Goal: Task Accomplishment & Management: Manage account settings

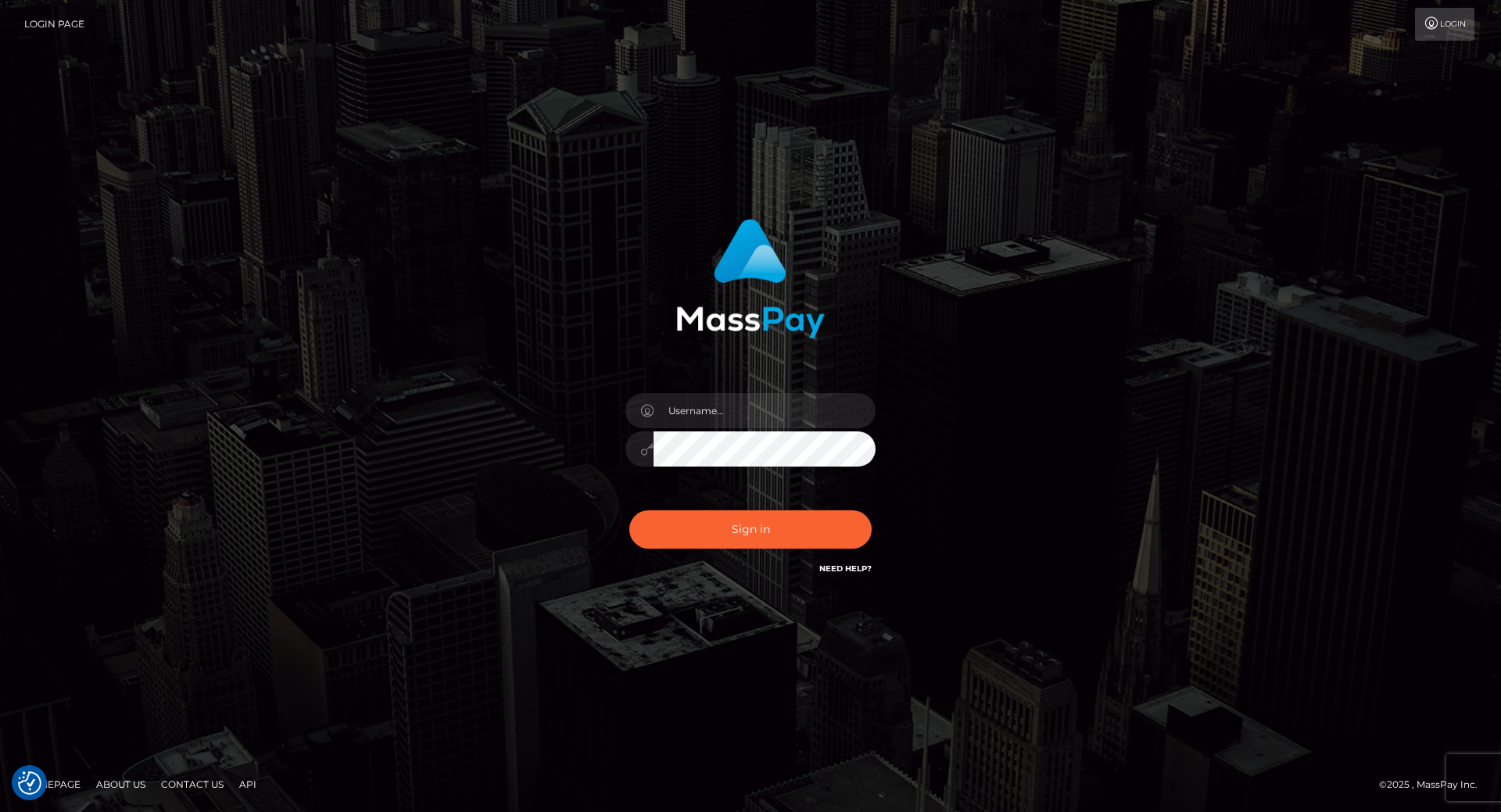
click at [704, 392] on div at bounding box center [750, 441] width 274 height 120
click at [696, 407] on input "text" at bounding box center [765, 410] width 222 height 35
click at [703, 410] on input "text" at bounding box center [765, 410] width 222 height 35
click at [792, 402] on input "text" at bounding box center [765, 410] width 222 height 35
click at [0, 811] on com-1password-button at bounding box center [0, 812] width 0 height 0
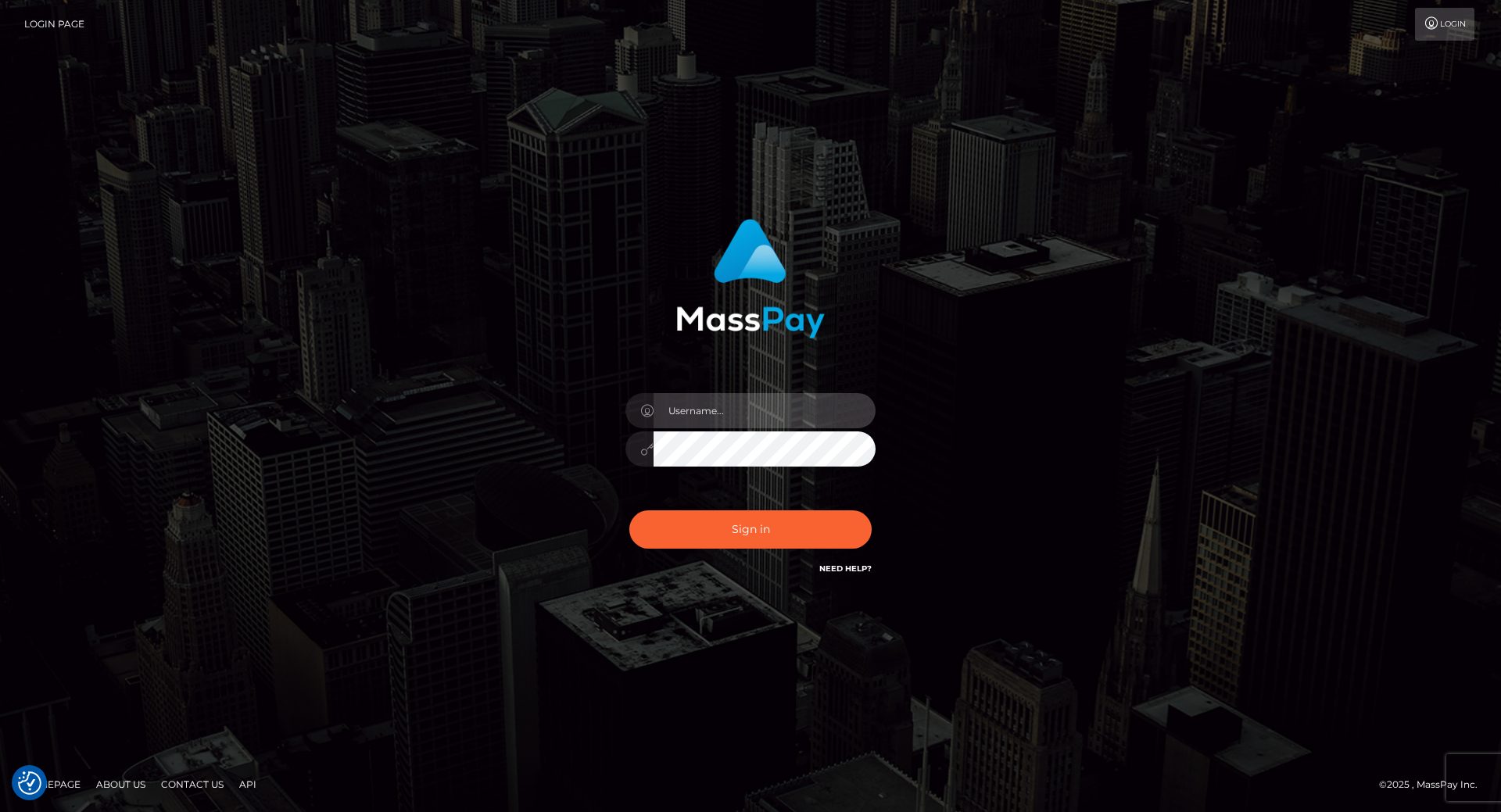
type input "leslie.throne"
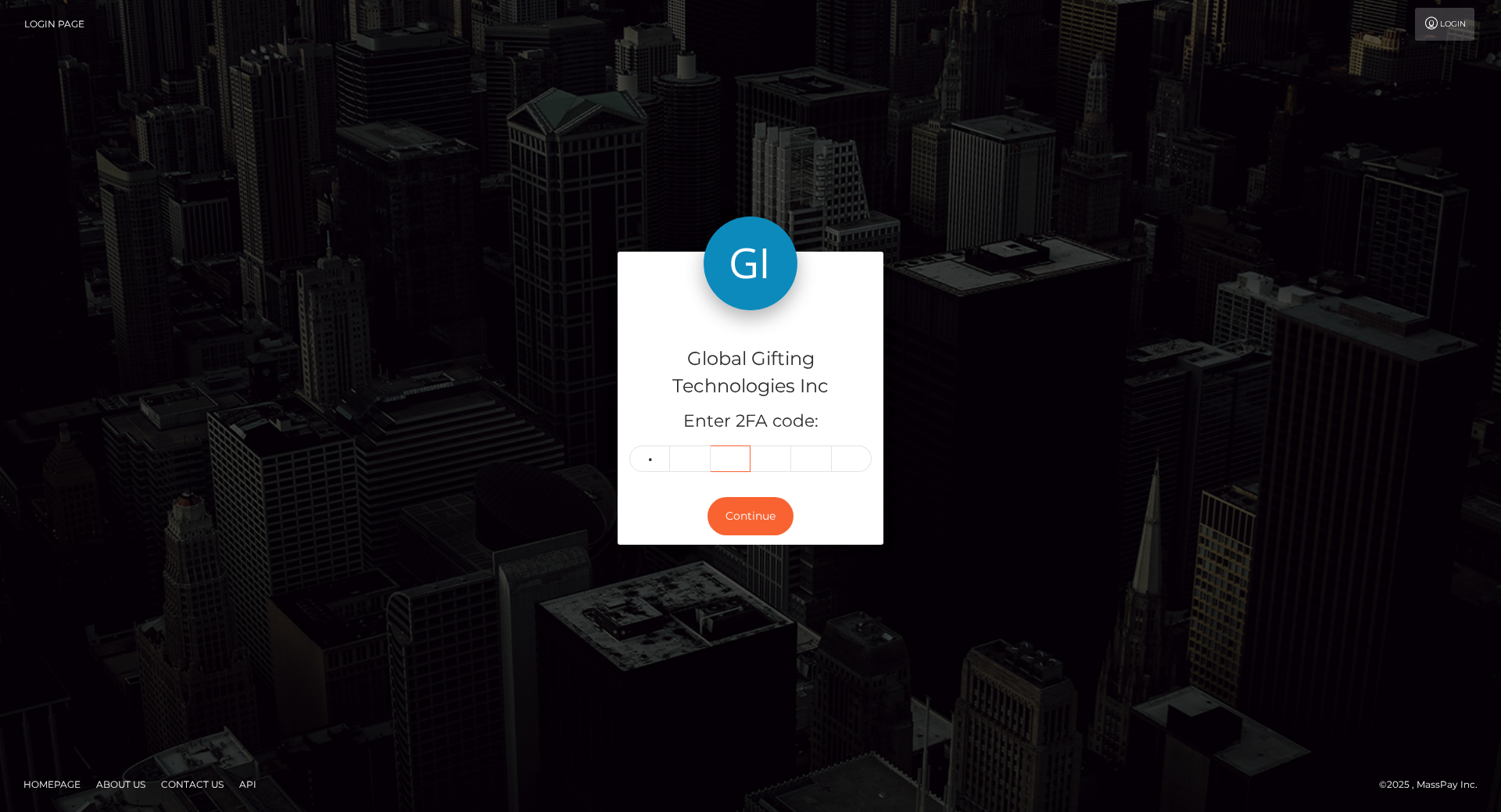
type input "3"
type input "4"
type input "6"
type input "7"
type input "4"
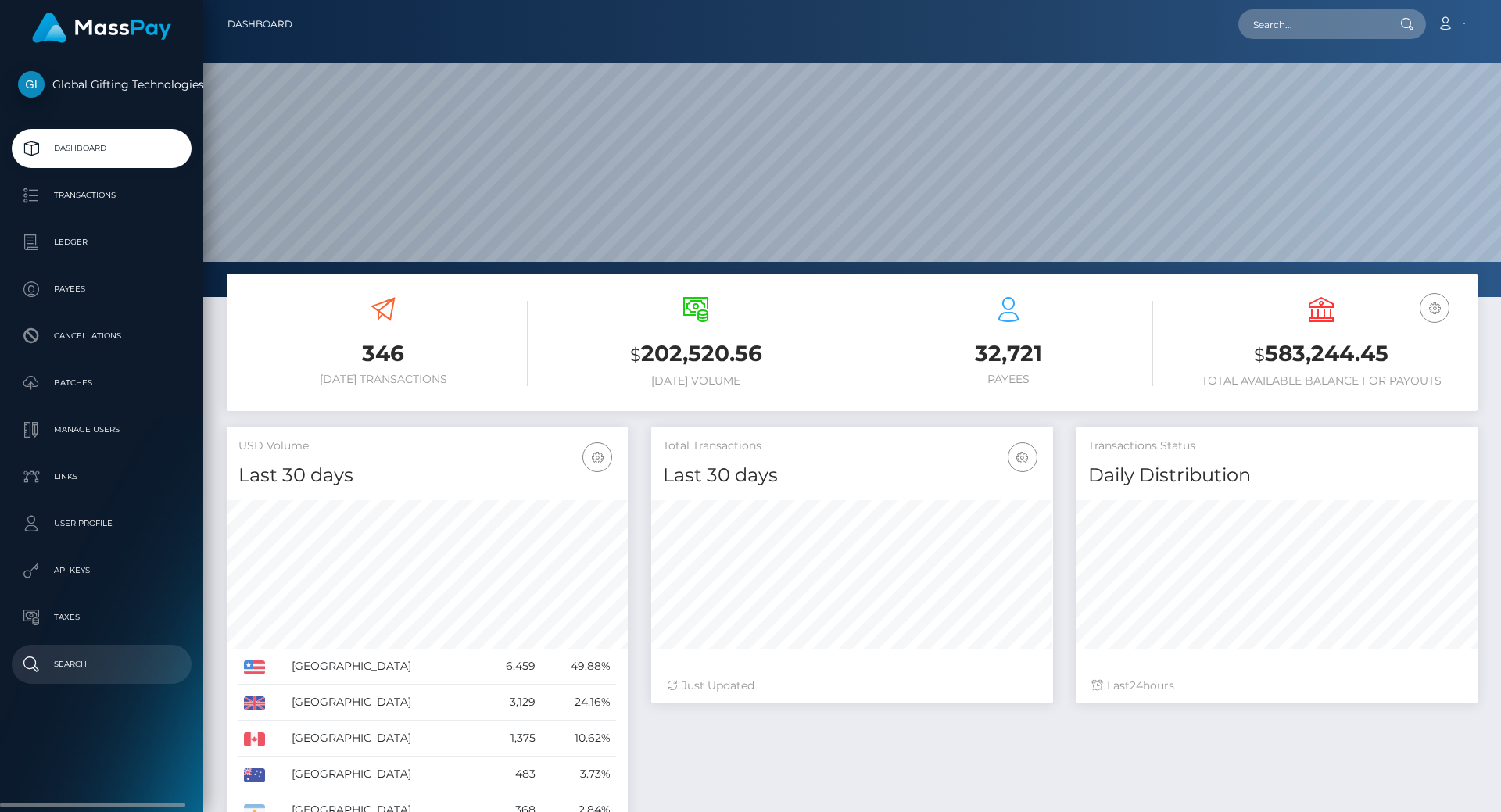
scroll to position [277, 402]
click at [74, 24] on img at bounding box center [102, 27] width 139 height 31
click at [88, 85] on span "Global Gifting Technologies Inc" at bounding box center [101, 84] width 179 height 14
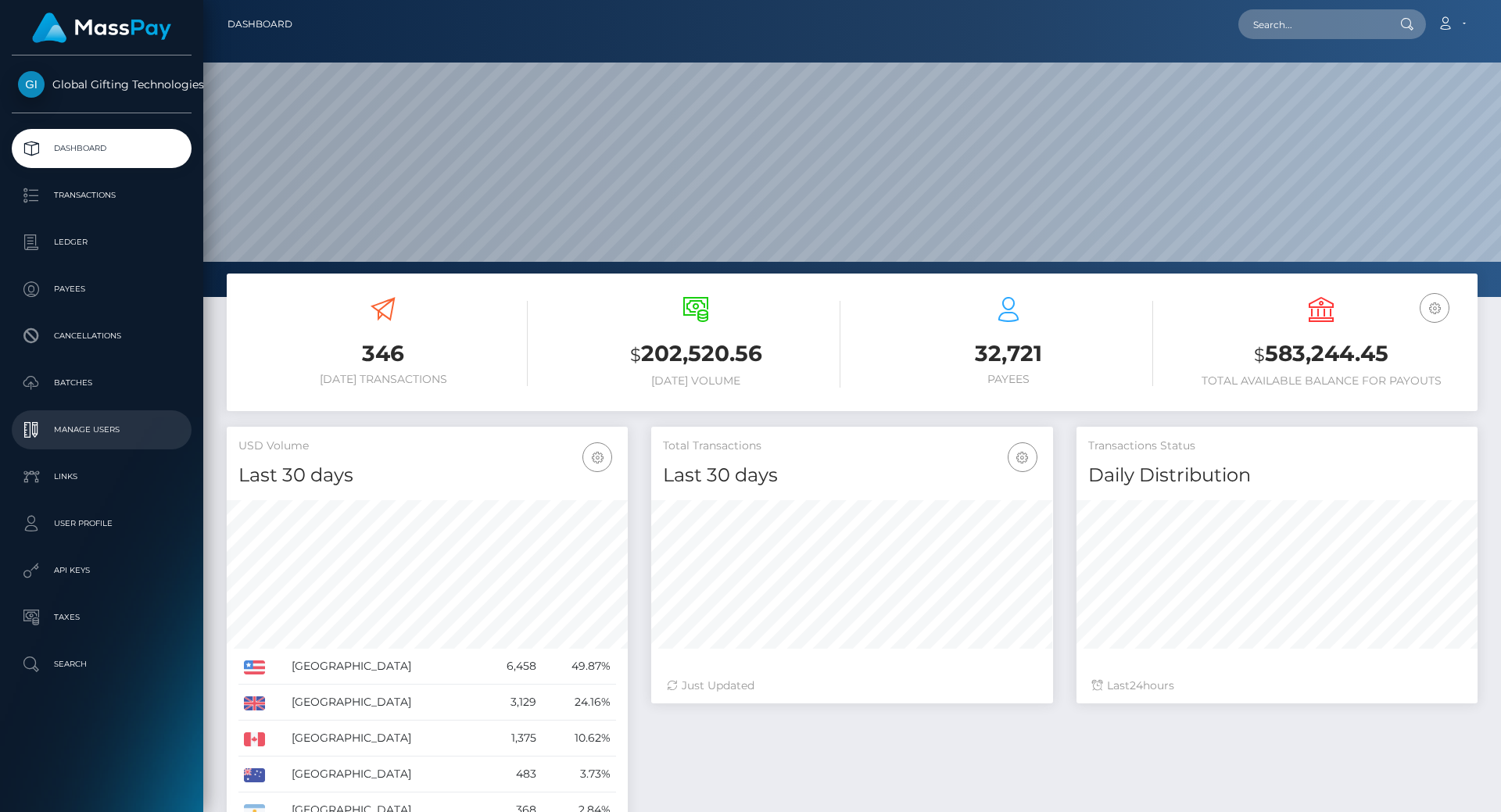
click at [86, 429] on p "Manage Users" at bounding box center [102, 430] width 167 height 24
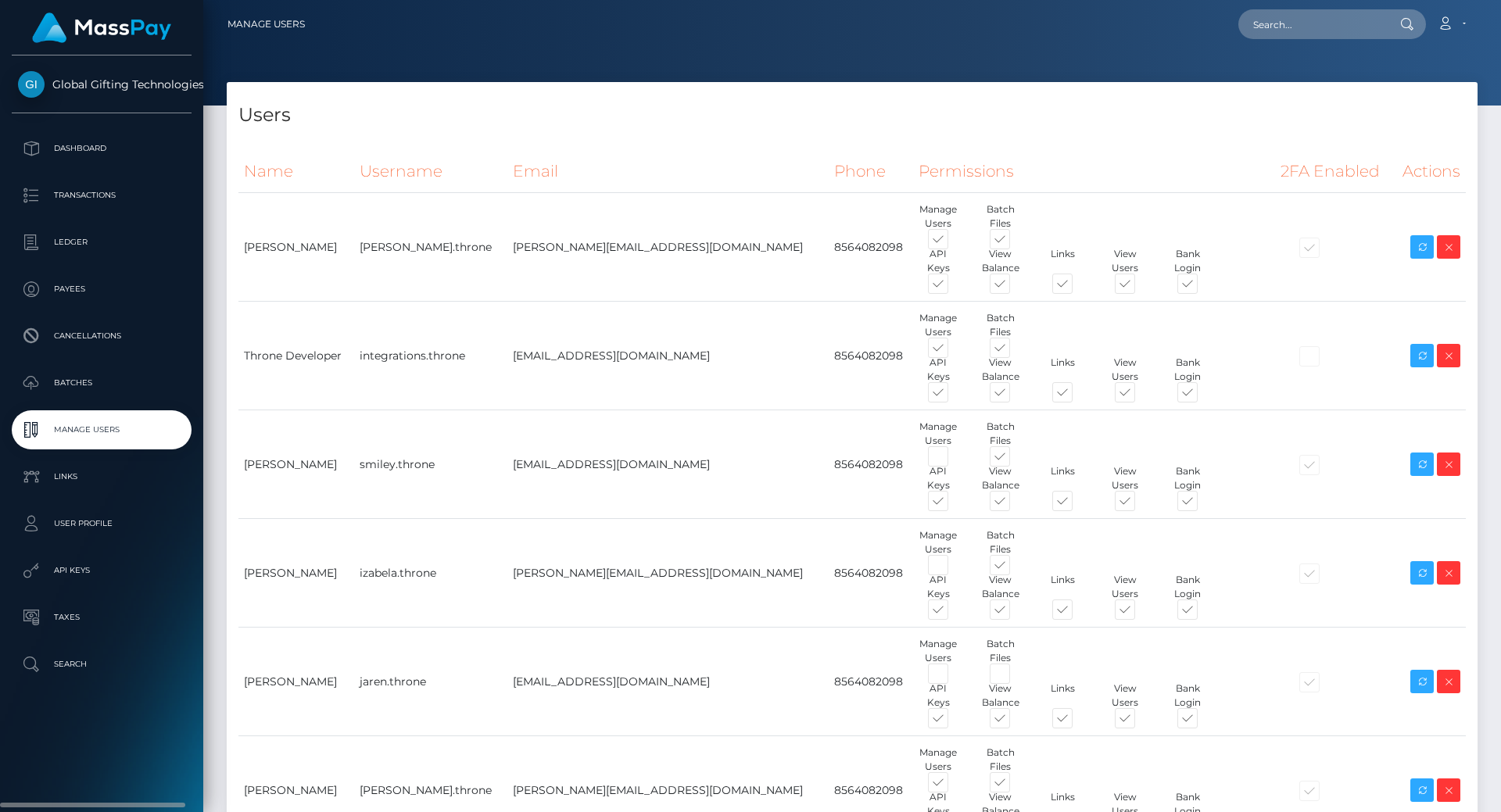
click at [89, 91] on span "Global Gifting Technologies Inc" at bounding box center [101, 84] width 179 height 14
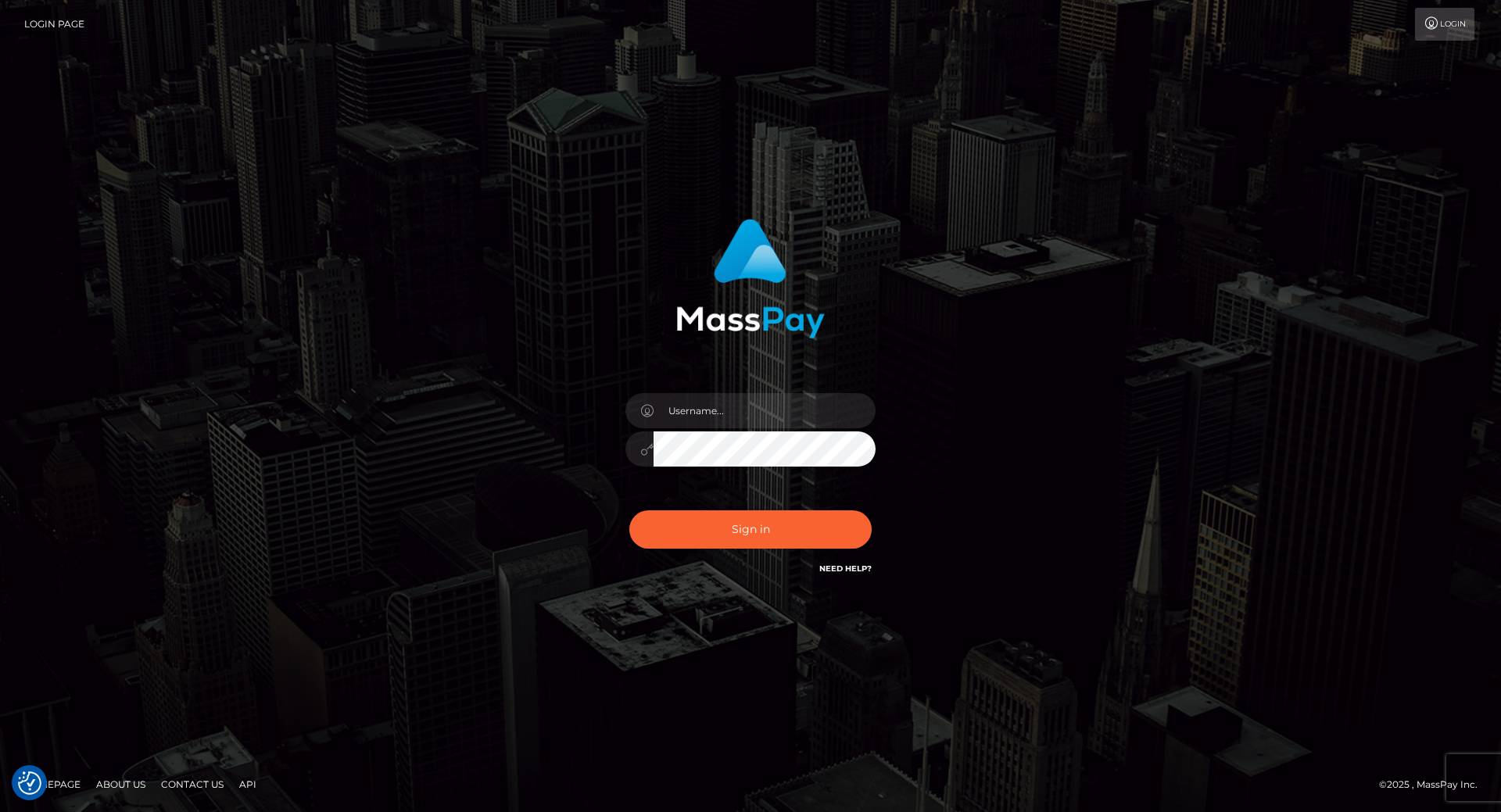
click at [1427, 28] on icon at bounding box center [1431, 24] width 17 height 12
click at [39, 21] on link "Login Page" at bounding box center [54, 24] width 60 height 33
